Goal: Task Accomplishment & Management: Complete application form

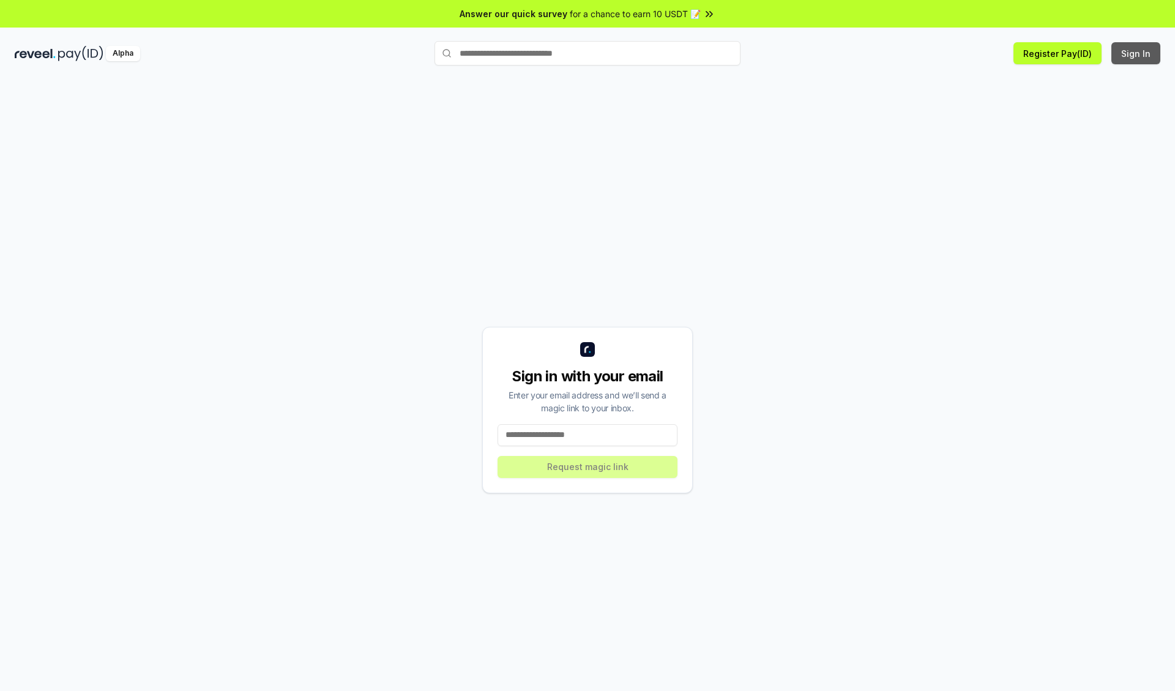
click at [1136, 53] on button "Sign In" at bounding box center [1135, 53] width 49 height 22
type input "**********"
click at [587, 466] on button "Request magic link" at bounding box center [587, 467] width 180 height 22
